Goal: Entertainment & Leisure: Consume media (video, audio)

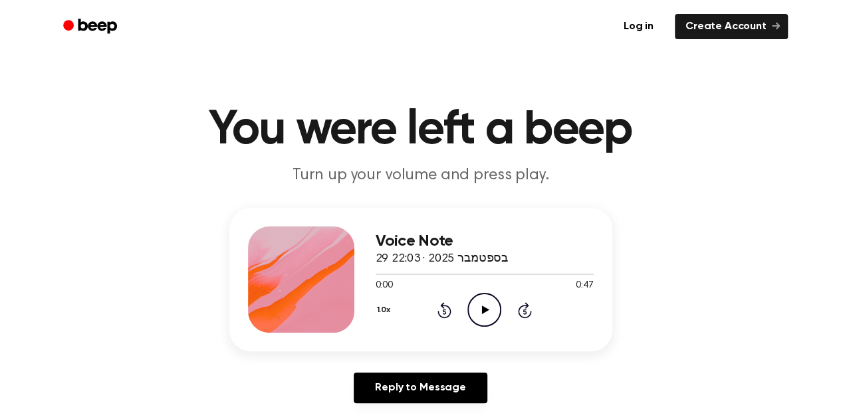
click at [480, 318] on icon "Play Audio" at bounding box center [484, 310] width 34 height 34
click at [485, 313] on icon "Play Audio" at bounding box center [484, 310] width 34 height 34
click at [431, 278] on div at bounding box center [485, 274] width 218 height 11
click at [477, 313] on icon "Pause Audio" at bounding box center [484, 310] width 34 height 34
click at [477, 313] on icon "Play Audio" at bounding box center [484, 310] width 34 height 34
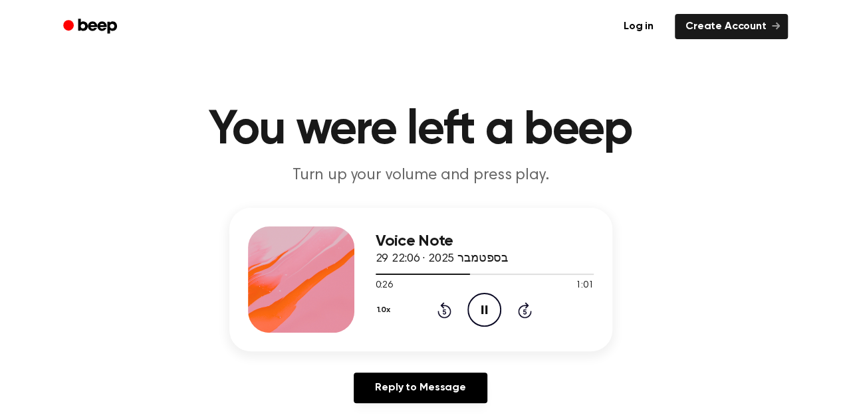
click at [477, 313] on icon "Pause Audio" at bounding box center [484, 310] width 34 height 34
click at [477, 313] on icon "Play Audio" at bounding box center [484, 310] width 34 height 34
click at [479, 325] on circle at bounding box center [484, 310] width 33 height 33
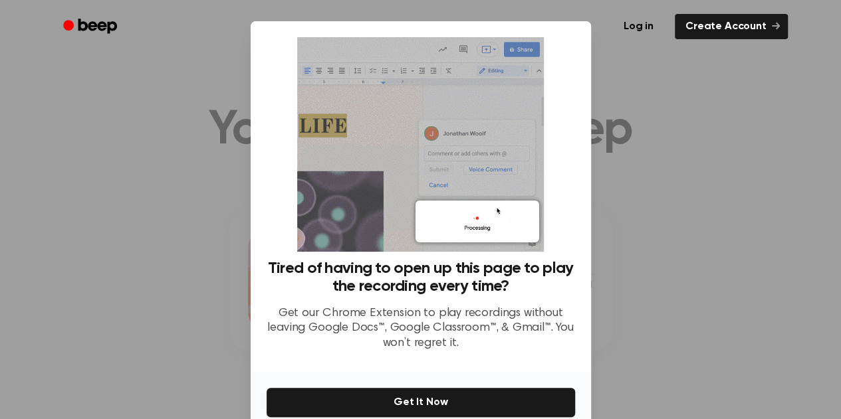
click at [600, 268] on div at bounding box center [420, 209] width 841 height 419
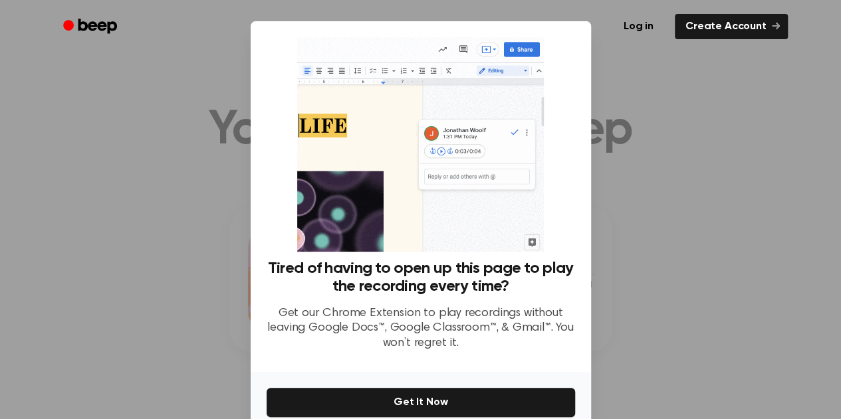
click at [561, 132] on div "Tired of having to open up this page to play the recording every time? Get our …" at bounding box center [421, 199] width 308 height 324
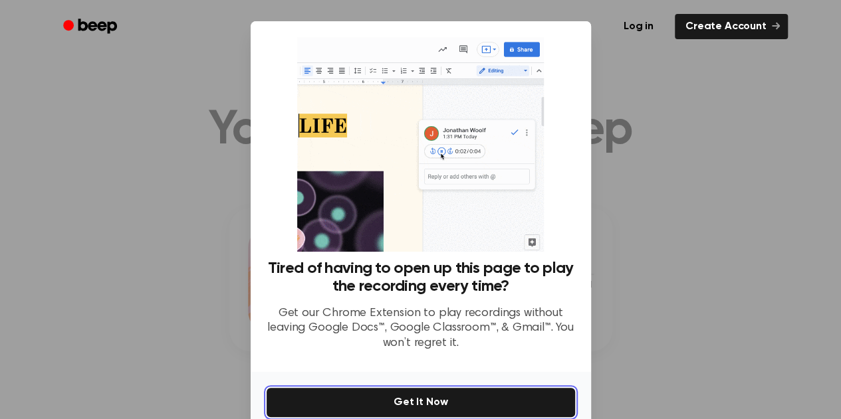
click at [391, 399] on button "Get It Now" at bounding box center [421, 402] width 308 height 29
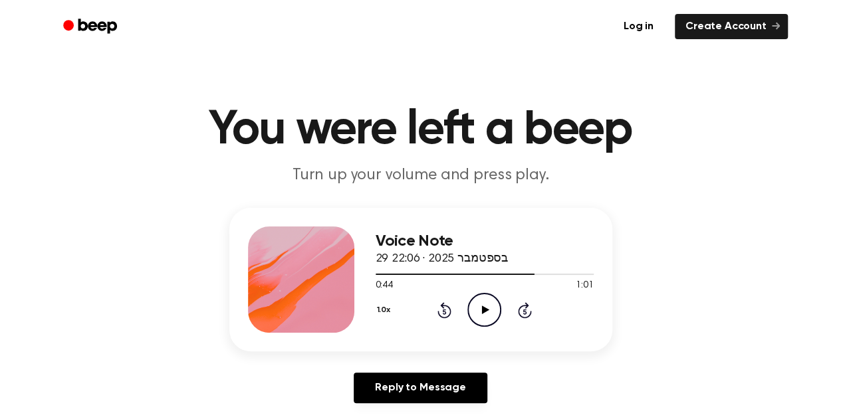
click at [483, 303] on icon "Play Audio" at bounding box center [484, 310] width 34 height 34
click at [483, 311] on icon at bounding box center [485, 310] width 7 height 9
click at [483, 304] on icon "Play Audio" at bounding box center [484, 310] width 34 height 34
click at [481, 305] on icon "Play Audio" at bounding box center [484, 310] width 34 height 34
click at [479, 309] on icon "Play Audio" at bounding box center [484, 310] width 34 height 34
